Goal: Information Seeking & Learning: Learn about a topic

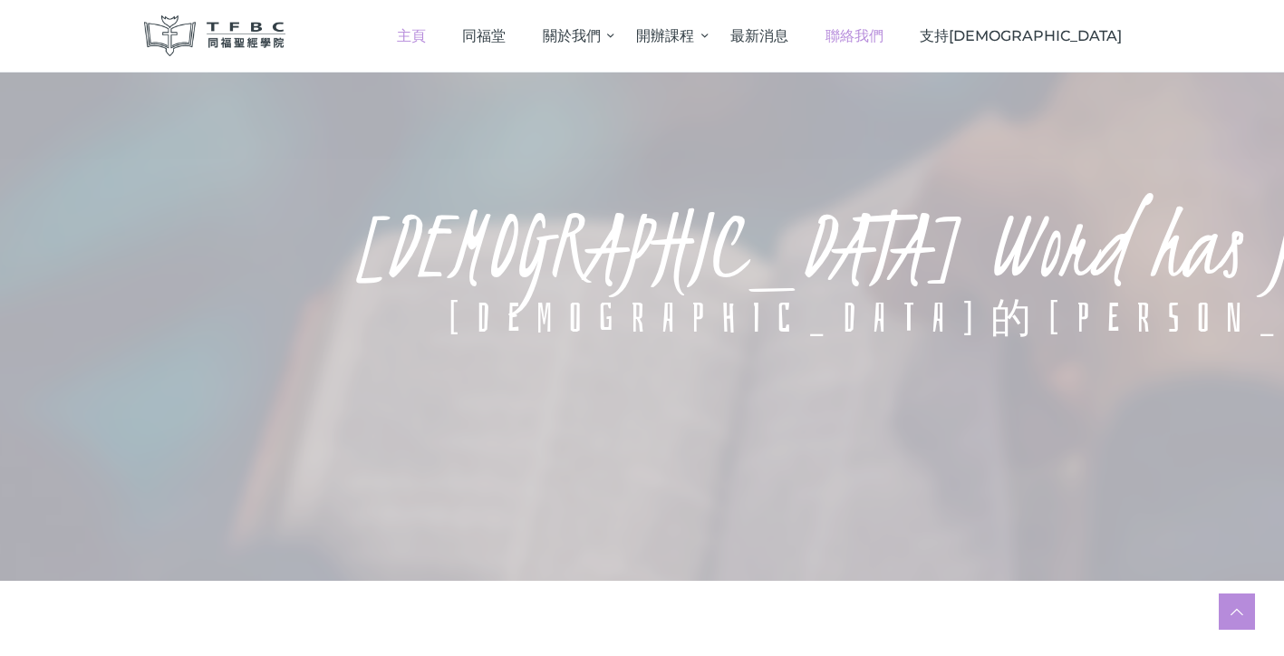
scroll to position [407, 0]
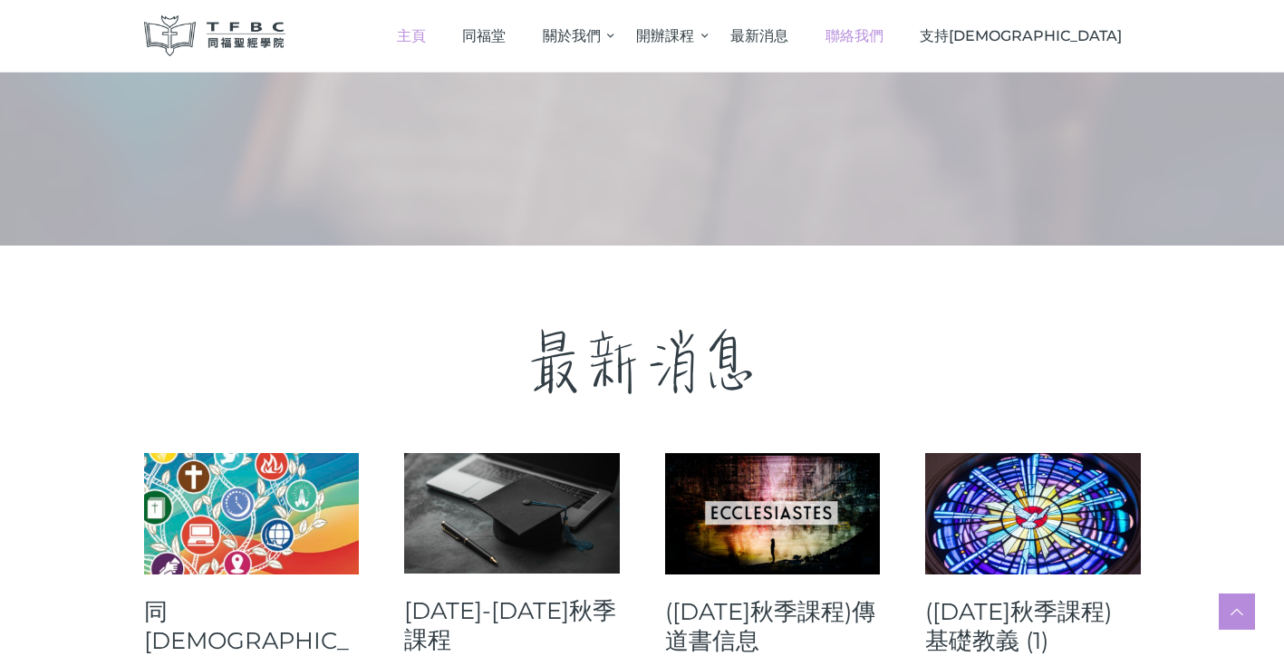
click at [884, 34] on span "聯絡我們" at bounding box center [855, 35] width 58 height 17
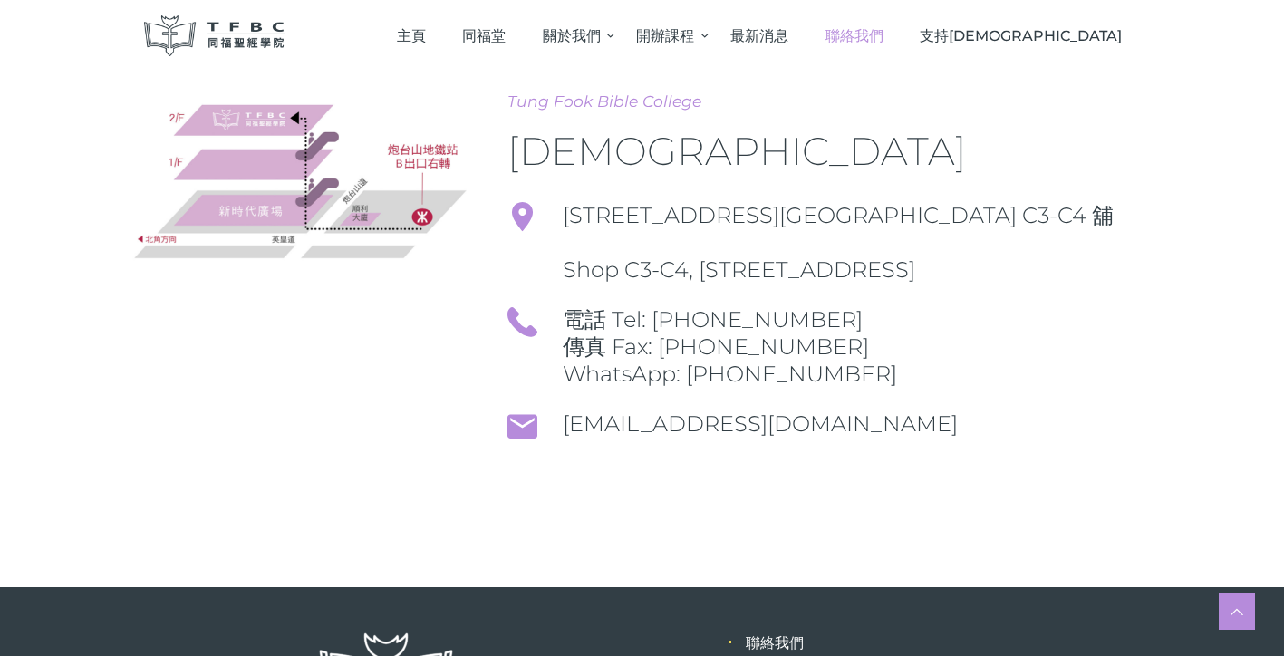
scroll to position [292, 0]
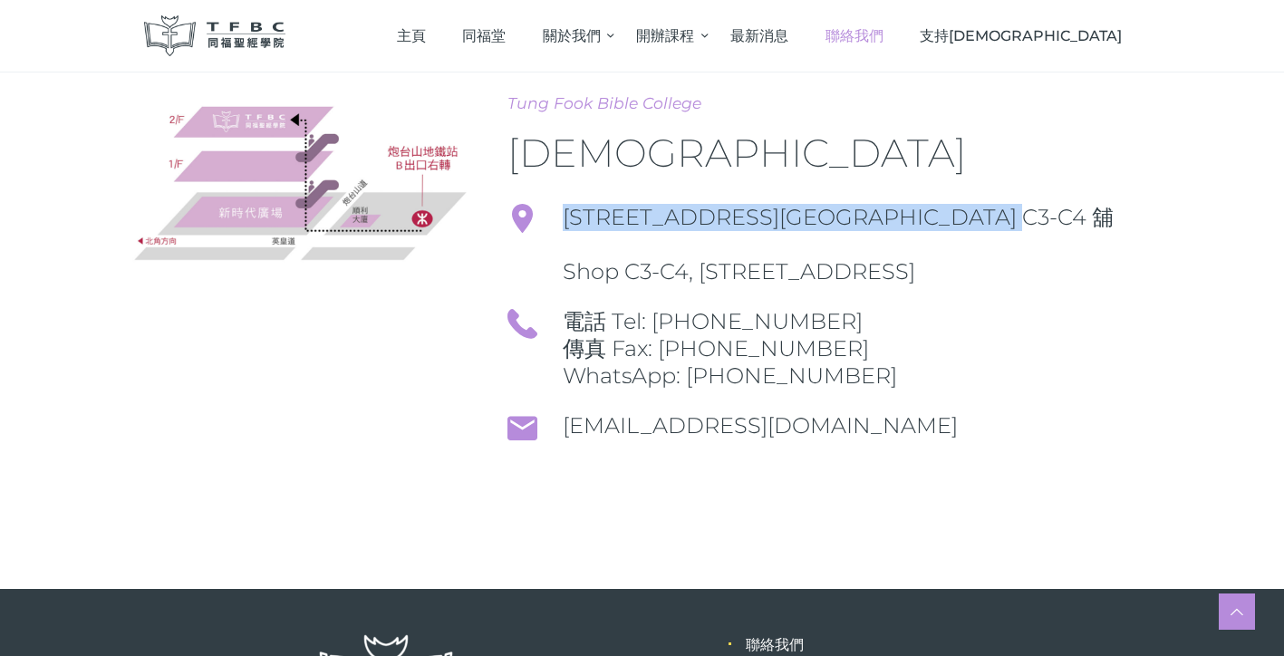
drag, startPoint x: 568, startPoint y: 218, endPoint x: 1082, endPoint y: 205, distance: 514.2
click at [1082, 205] on span "[STREET_ADDRESS][GEOGRAPHIC_DATA] C3-C4 舖" at bounding box center [847, 217] width 569 height 27
copy span "[STREET_ADDRESS][GEOGRAPHIC_DATA] C3-C4 舖"
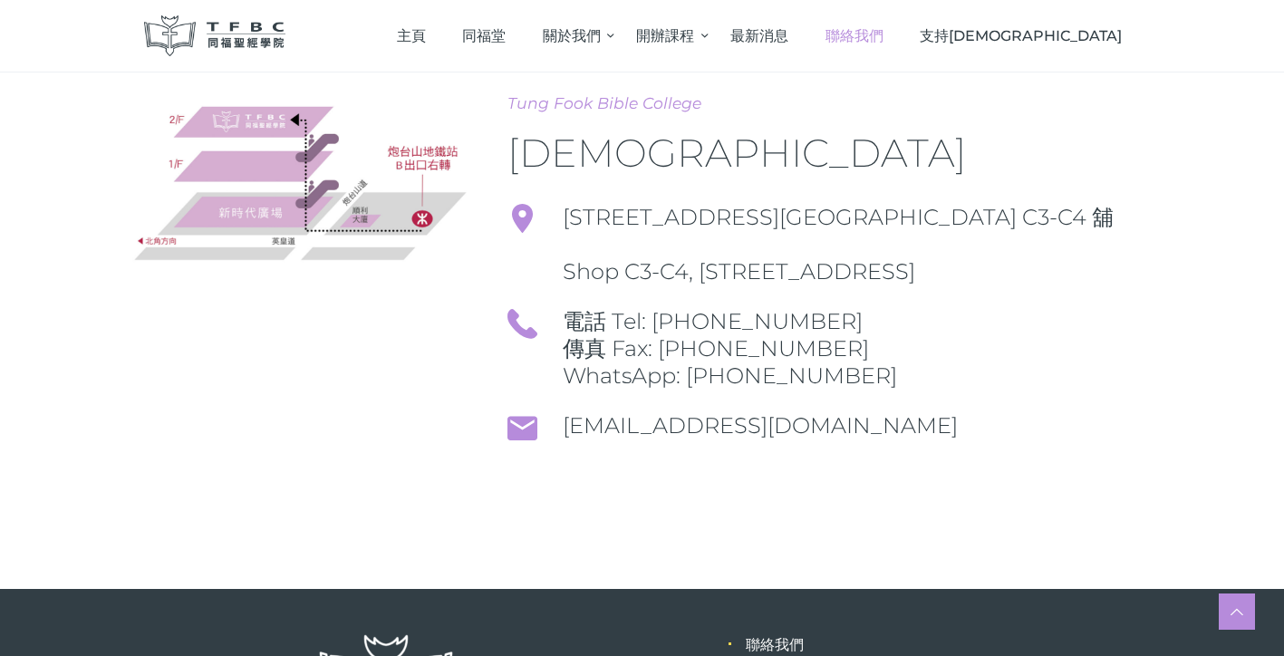
click at [525, 224] on span at bounding box center [523, 220] width 30 height 33
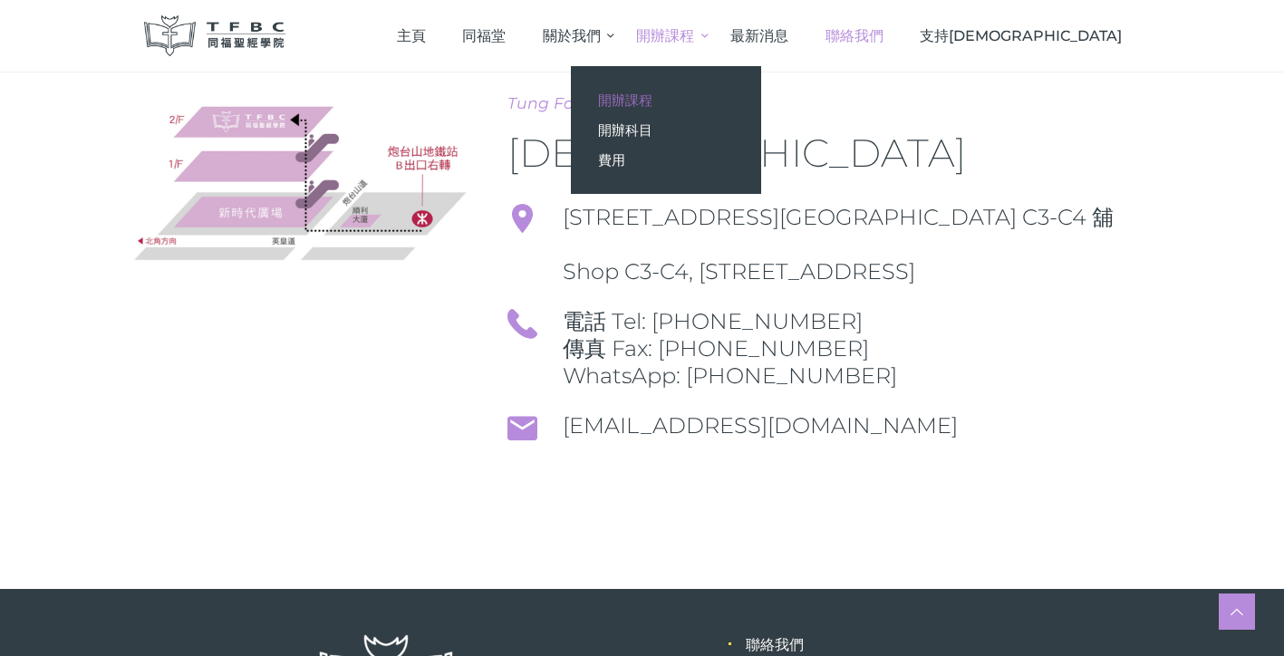
click at [653, 93] on span "開辦課程" at bounding box center [625, 100] width 54 height 17
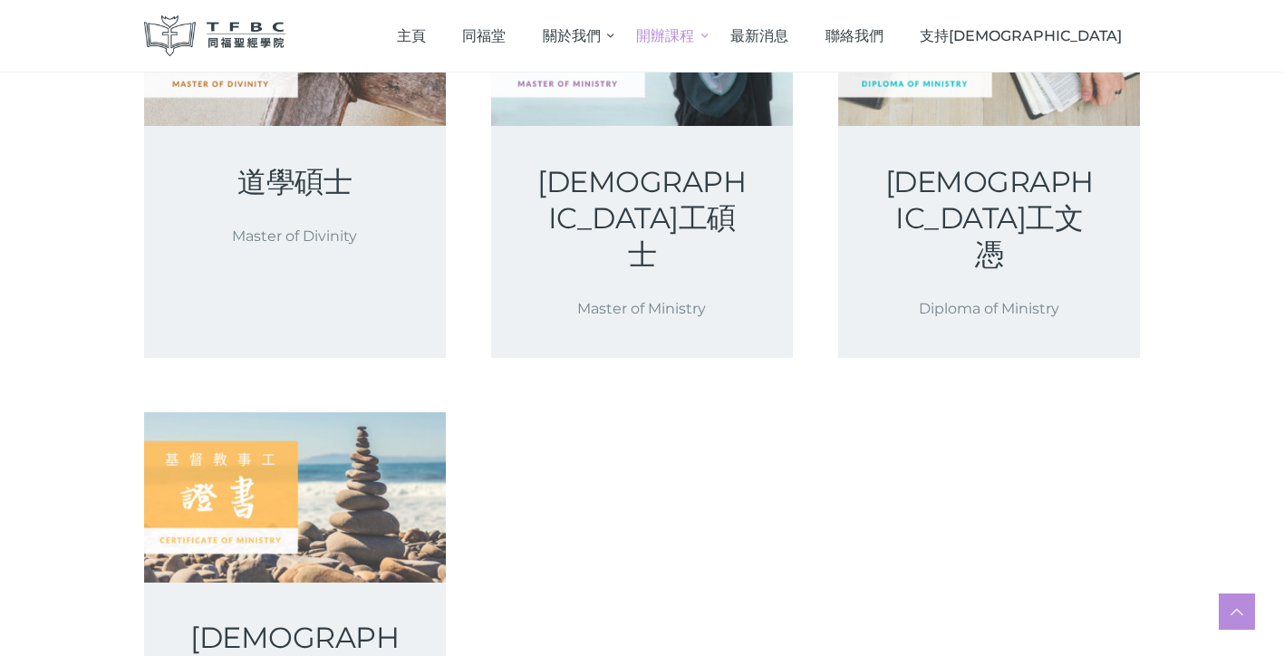
scroll to position [435, 0]
